Goal: Find specific page/section: Find specific page/section

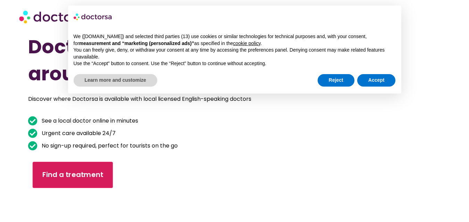
click at [102, 174] on link "Find a treatment" at bounding box center [73, 175] width 80 height 26
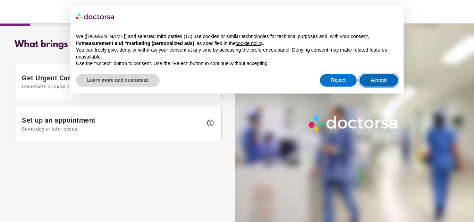
click at [376, 82] on button "Accept" at bounding box center [379, 80] width 39 height 12
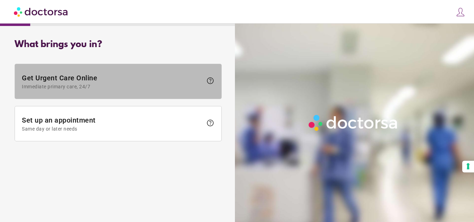
click at [210, 82] on span "help" at bounding box center [210, 81] width 8 height 8
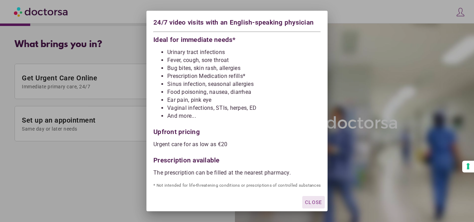
click at [311, 201] on span "Close" at bounding box center [313, 203] width 17 height 6
